Goal: Complete application form

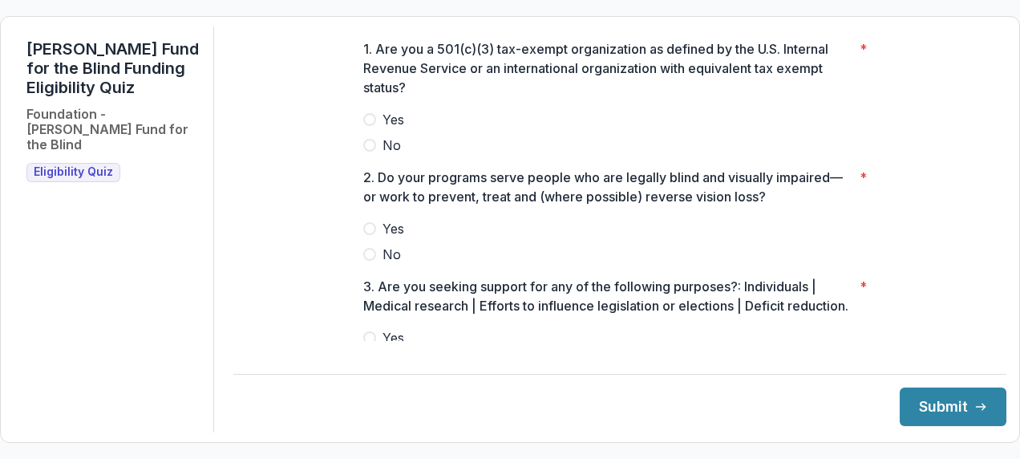
click at [370, 126] on span at bounding box center [369, 119] width 13 height 13
click at [370, 235] on span at bounding box center [369, 228] width 13 height 13
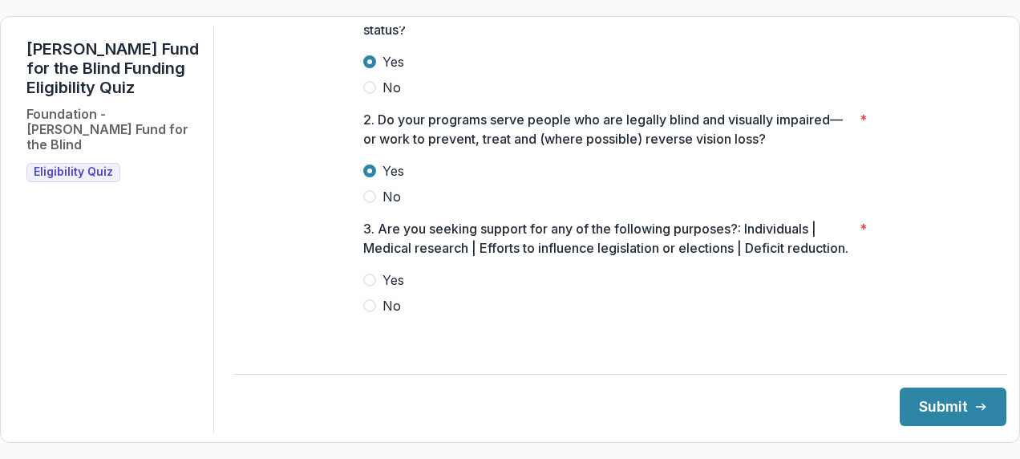
click at [391, 315] on span "No" at bounding box center [391, 305] width 18 height 19
click at [974, 402] on icon "submit" at bounding box center [980, 406] width 13 height 13
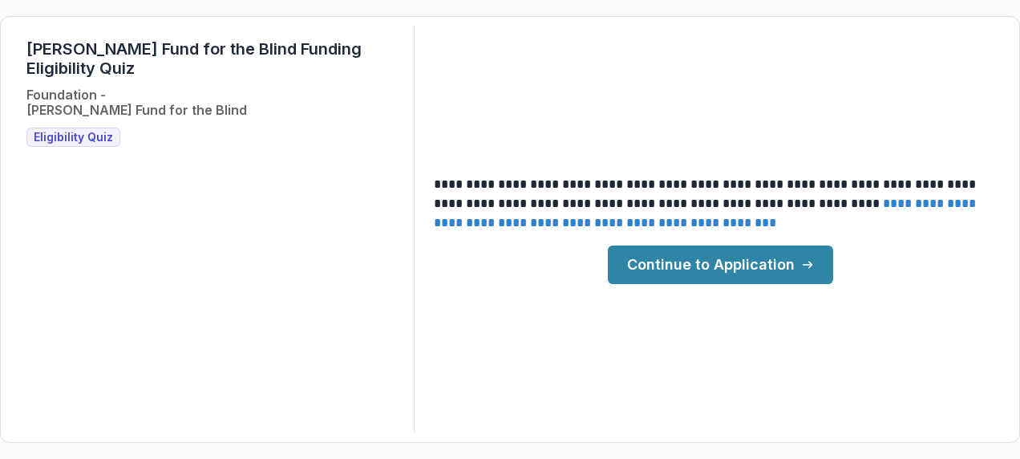
click at [807, 220] on link "**********" at bounding box center [706, 212] width 545 height 31
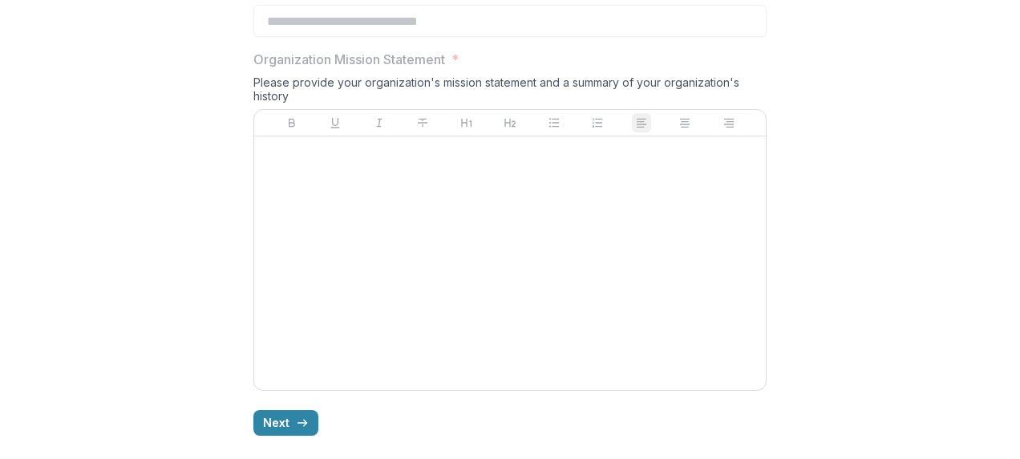
scroll to position [1404, 0]
